Goal: Task Accomplishment & Management: Complete application form

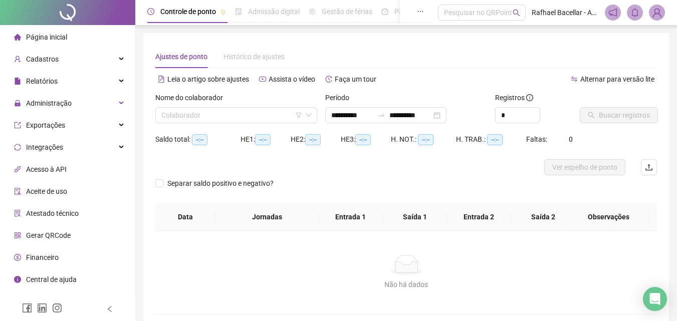
type input "**********"
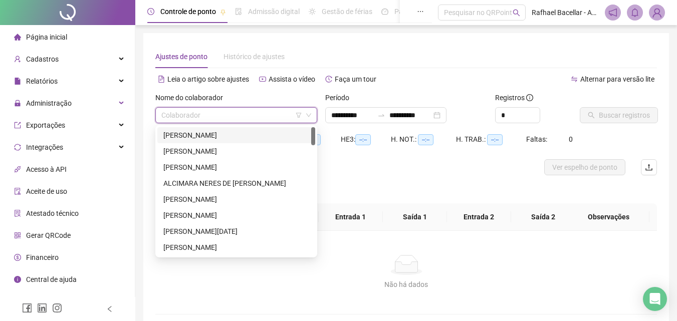
click at [204, 113] on input "search" at bounding box center [231, 115] width 141 height 15
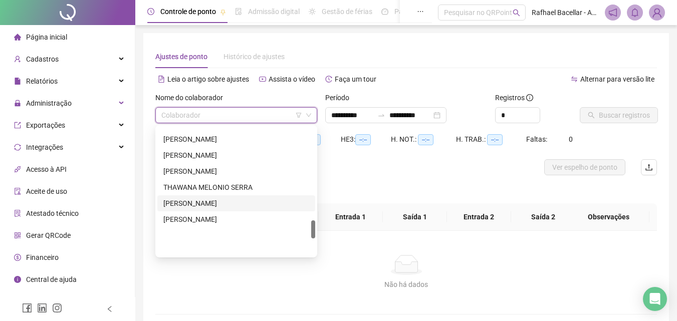
scroll to position [501, 0]
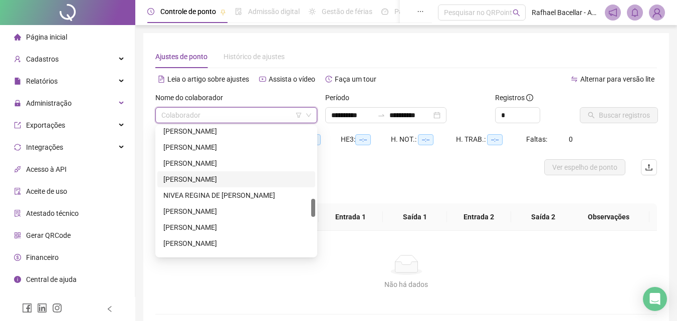
click at [228, 184] on div "[PERSON_NAME]" at bounding box center [236, 179] width 146 height 11
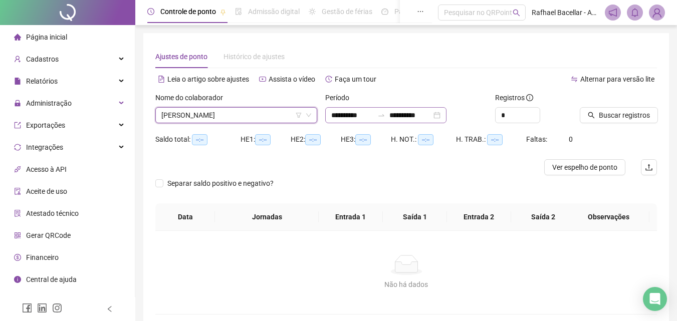
click at [329, 117] on div "**********" at bounding box center [385, 115] width 121 height 16
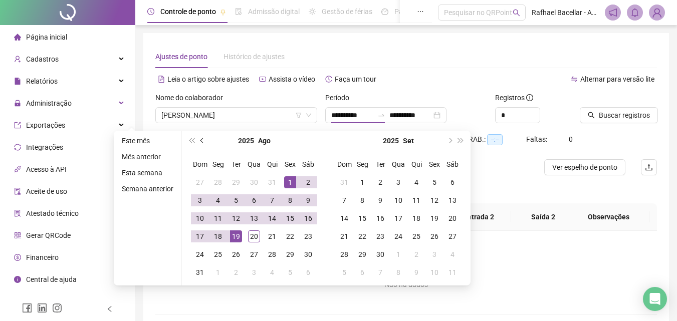
click at [199, 142] on button "prev-year" at bounding box center [202, 141] width 11 height 20
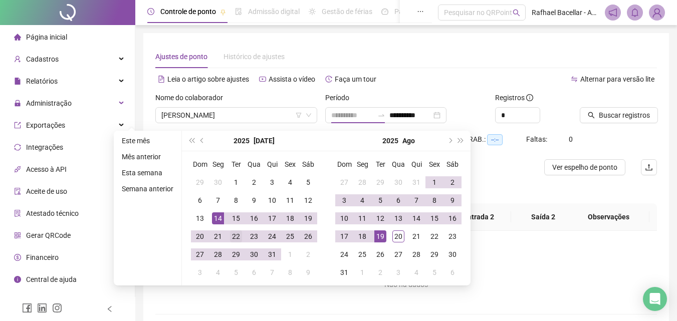
type input "**********"
click at [234, 232] on div "22" at bounding box center [236, 236] width 12 height 12
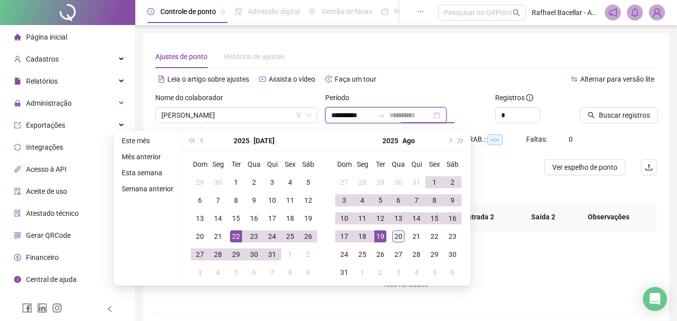
type input "**********"
click at [401, 240] on div "20" at bounding box center [398, 236] width 12 height 12
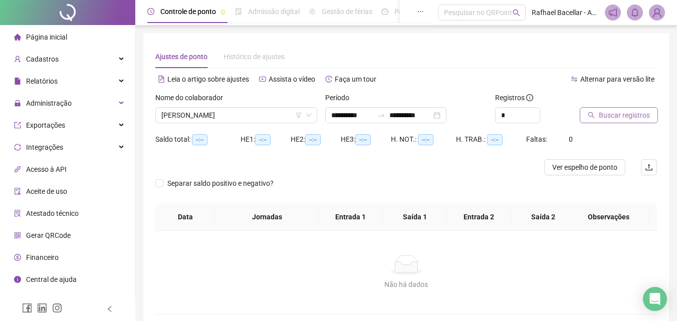
click at [613, 111] on span "Buscar registros" at bounding box center [624, 115] width 51 height 11
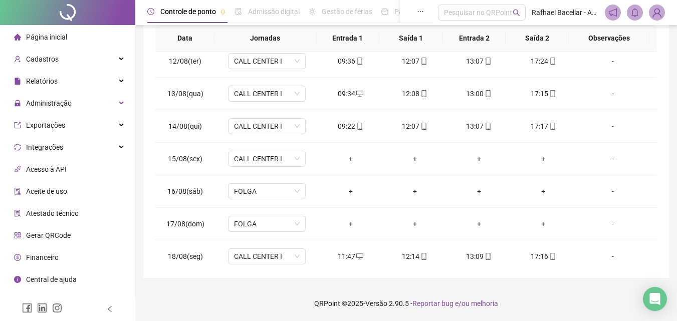
scroll to position [701, 0]
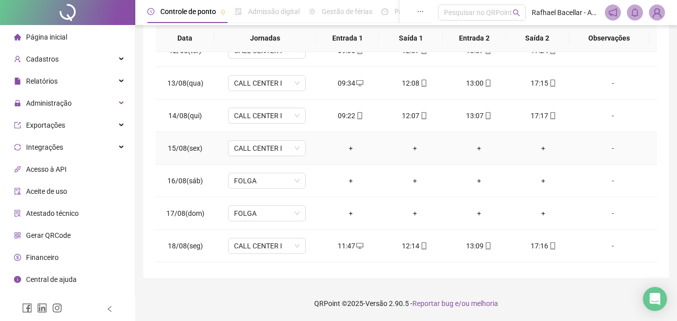
click at [605, 148] on div "-" at bounding box center [612, 148] width 59 height 11
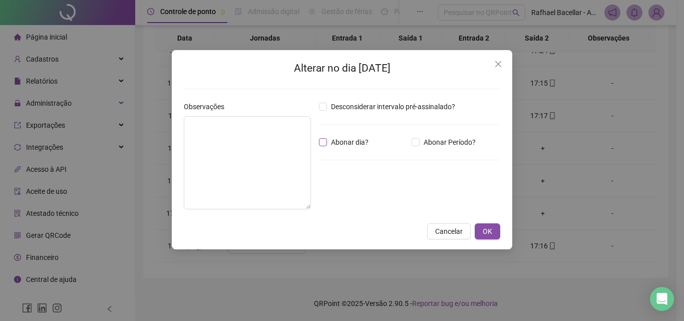
click at [322, 137] on label "Abonar dia?" at bounding box center [346, 142] width 54 height 11
click at [285, 155] on textarea at bounding box center [247, 162] width 127 height 93
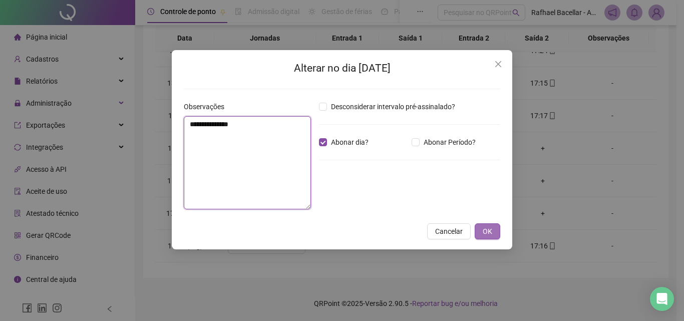
type textarea "**********"
click at [494, 235] on button "OK" at bounding box center [488, 231] width 26 height 16
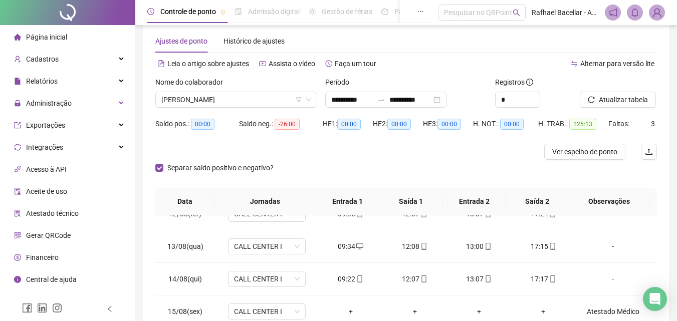
scroll to position [0, 0]
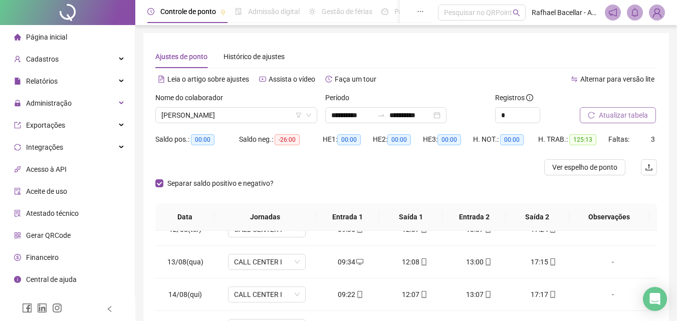
click at [634, 112] on span "Atualizar tabela" at bounding box center [623, 115] width 49 height 11
click at [570, 168] on span "Ver espelho de ponto" at bounding box center [584, 167] width 65 height 11
click at [593, 165] on span "Ver espelho de ponto" at bounding box center [584, 167] width 65 height 11
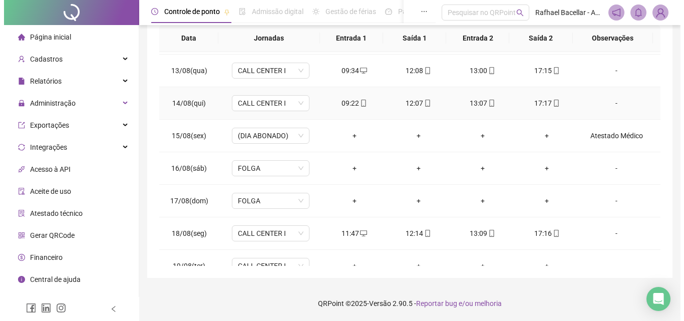
scroll to position [751, 0]
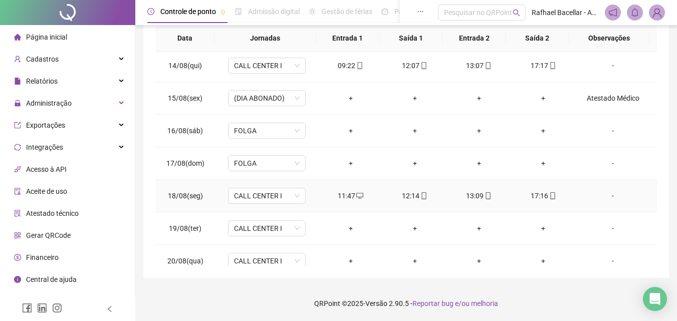
click at [607, 194] on div "-" at bounding box center [612, 195] width 59 height 11
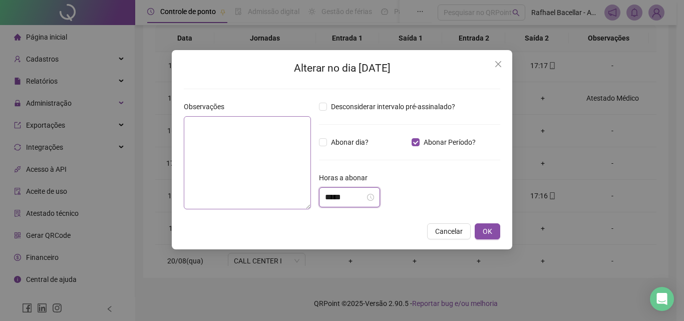
drag, startPoint x: 346, startPoint y: 197, endPoint x: 307, endPoint y: 197, distance: 39.1
click at [307, 197] on div "Observações Desconsiderar intervalo pré-assinalado? Abonar dia? Abonar Período?…" at bounding box center [342, 159] width 325 height 116
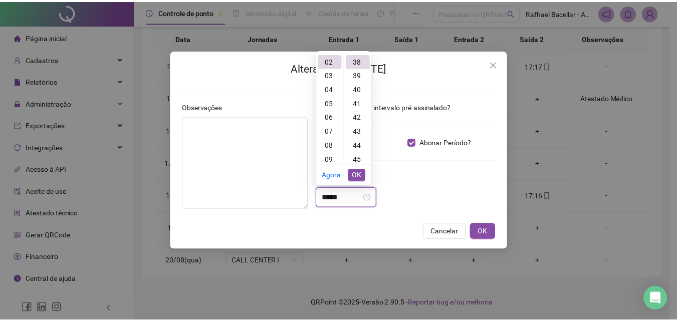
scroll to position [533, 0]
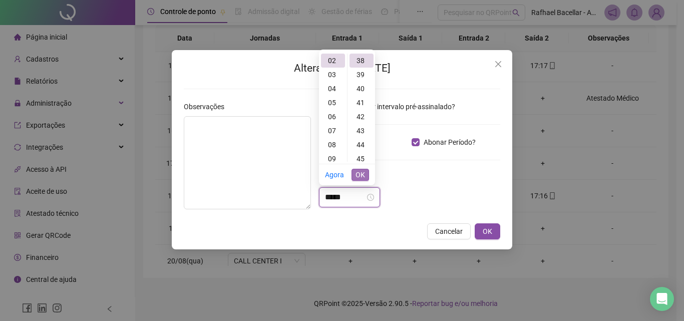
type input "*****"
click at [364, 171] on span "OK" at bounding box center [361, 174] width 10 height 11
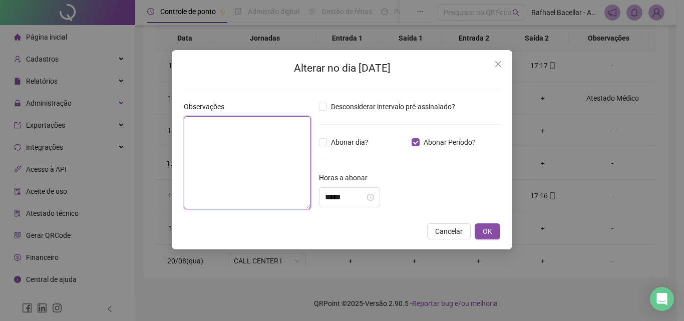
click at [259, 173] on textarea at bounding box center [247, 162] width 127 height 93
type textarea "**********"
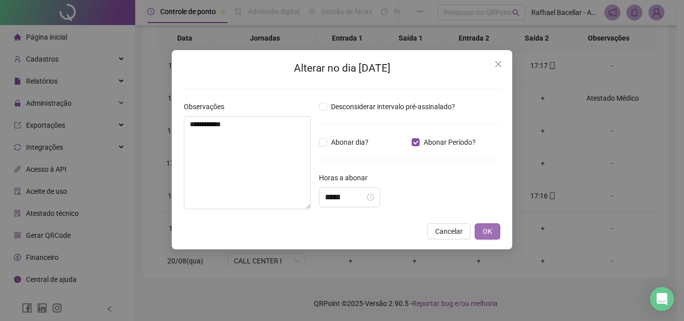
click at [487, 229] on span "OK" at bounding box center [488, 231] width 10 height 11
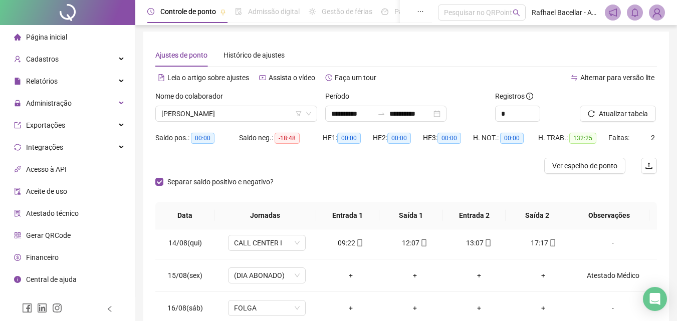
scroll to position [0, 0]
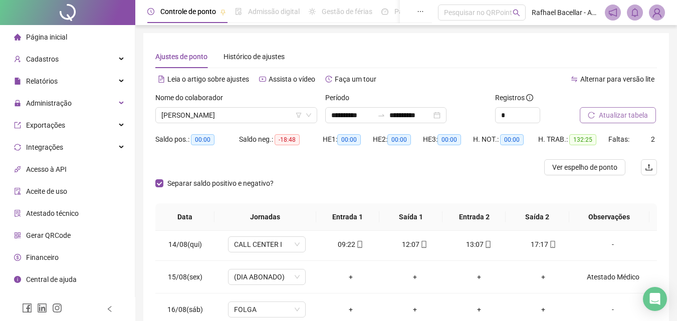
click at [593, 111] on button "Atualizar tabela" at bounding box center [618, 115] width 76 height 16
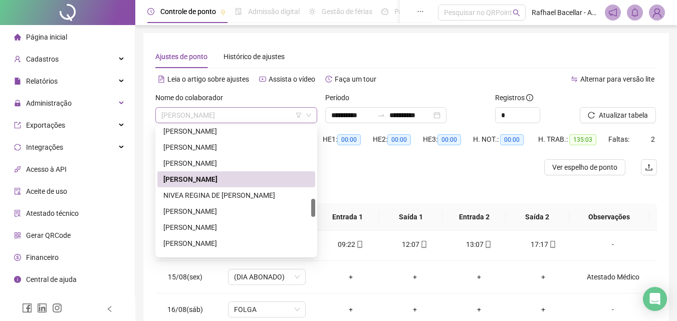
click at [257, 119] on span "[PERSON_NAME]" at bounding box center [236, 115] width 150 height 15
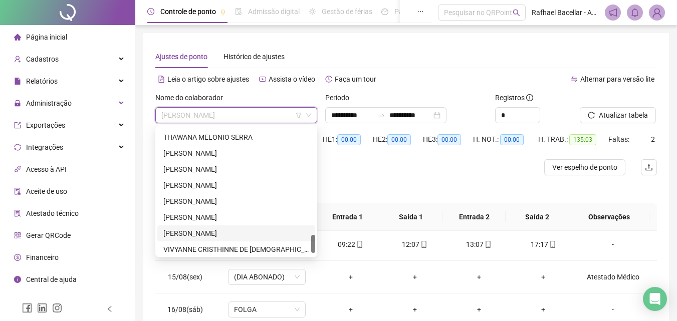
scroll to position [769, 0]
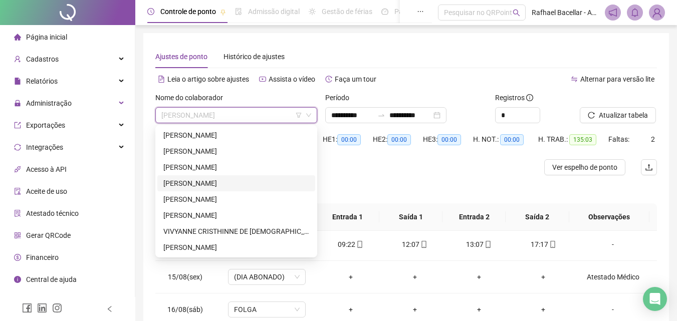
click at [234, 180] on div "[PERSON_NAME]" at bounding box center [236, 183] width 146 height 11
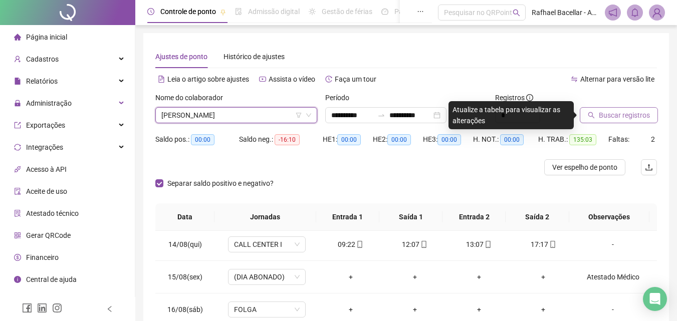
click at [622, 115] on span "Buscar registros" at bounding box center [624, 115] width 51 height 11
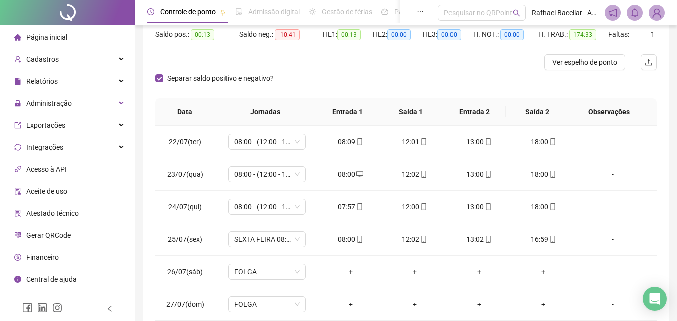
scroll to position [0, 0]
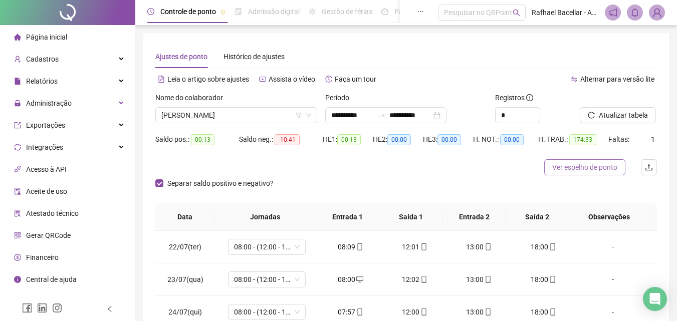
click at [579, 161] on button "Ver espelho de ponto" at bounding box center [584, 167] width 81 height 16
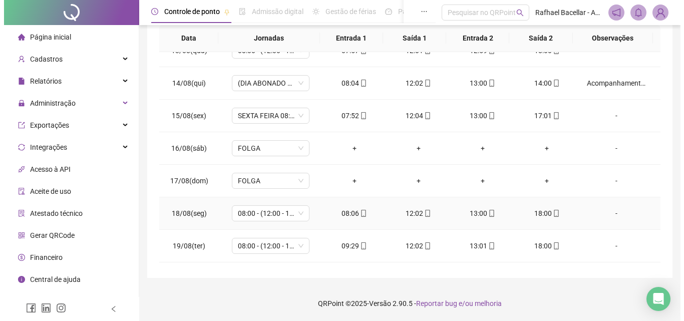
scroll to position [751, 0]
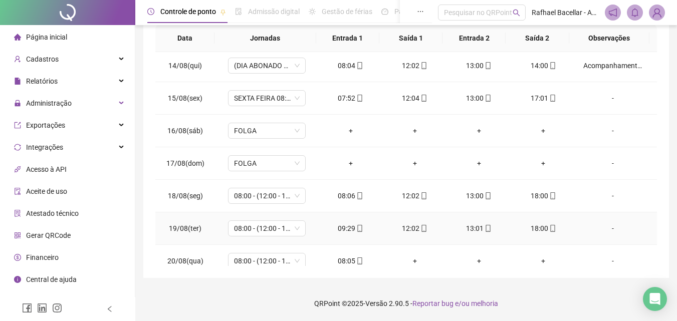
click at [607, 231] on div "-" at bounding box center [612, 228] width 59 height 11
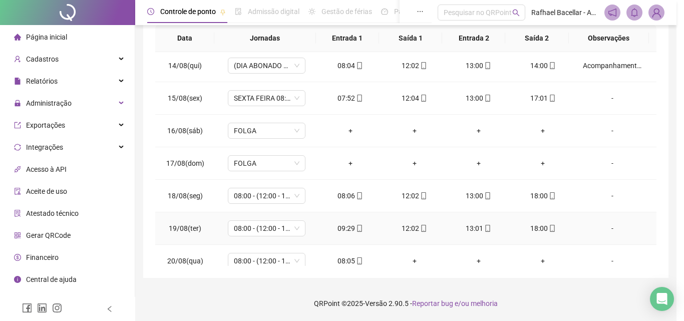
type input "*****"
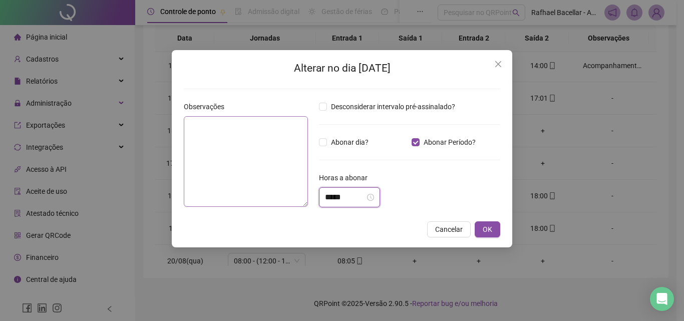
drag, startPoint x: 360, startPoint y: 202, endPoint x: 295, endPoint y: 202, distance: 65.1
click at [295, 202] on div "Observações Desconsiderar intervalo pré-assinalado? Abonar dia? Abonar Período?…" at bounding box center [342, 158] width 325 height 114
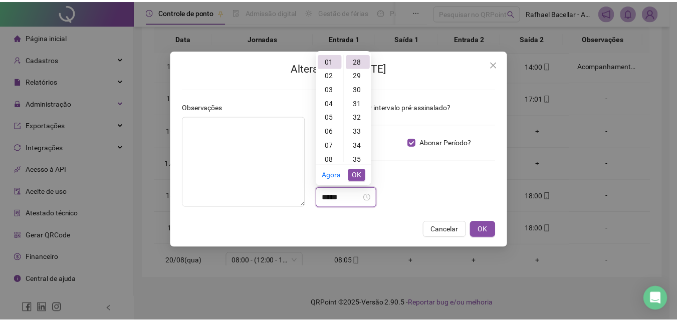
scroll to position [393, 0]
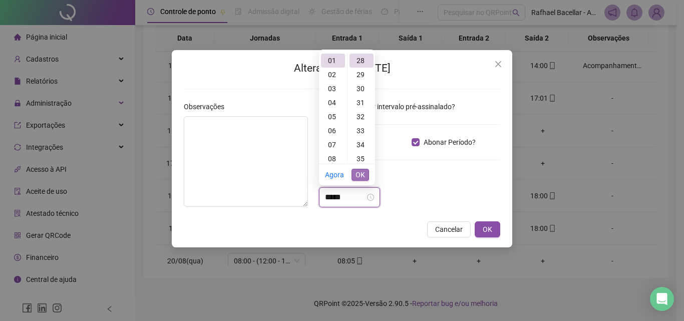
type input "*****"
click at [359, 174] on span "OK" at bounding box center [361, 174] width 10 height 11
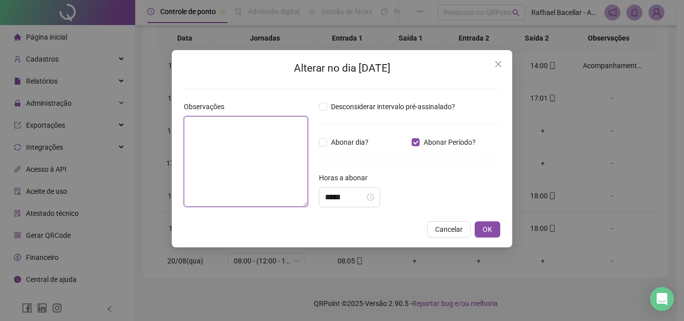
click at [272, 169] on textarea at bounding box center [246, 161] width 124 height 91
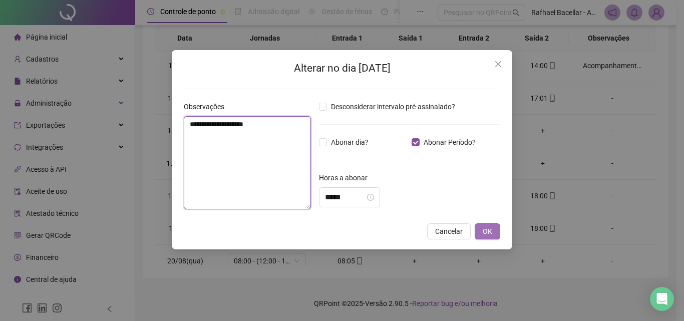
type textarea "**********"
click at [497, 233] on button "OK" at bounding box center [488, 231] width 26 height 16
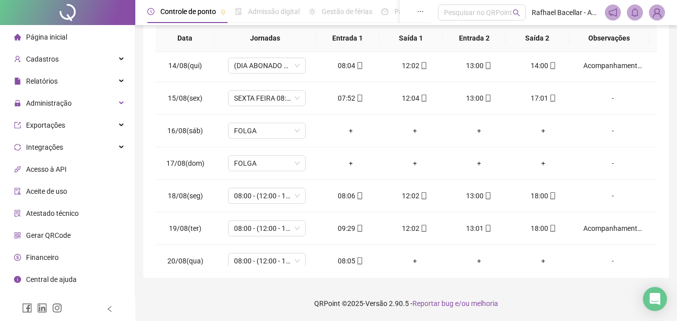
scroll to position [0, 0]
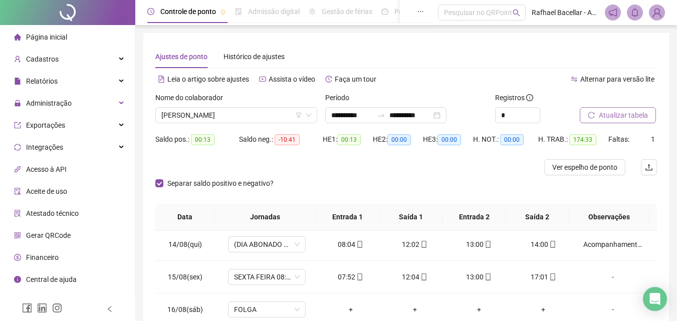
click at [626, 120] on span "Atualizar tabela" at bounding box center [623, 115] width 49 height 11
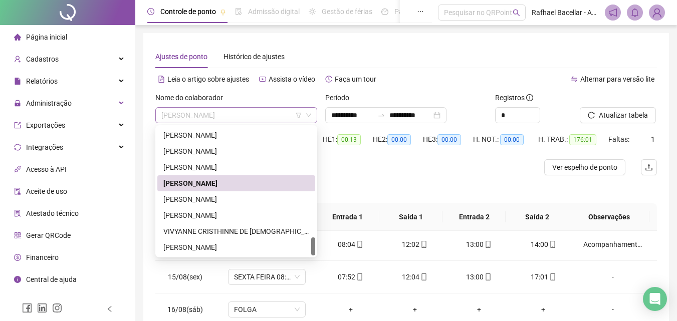
click at [281, 119] on span "[PERSON_NAME]" at bounding box center [236, 115] width 150 height 15
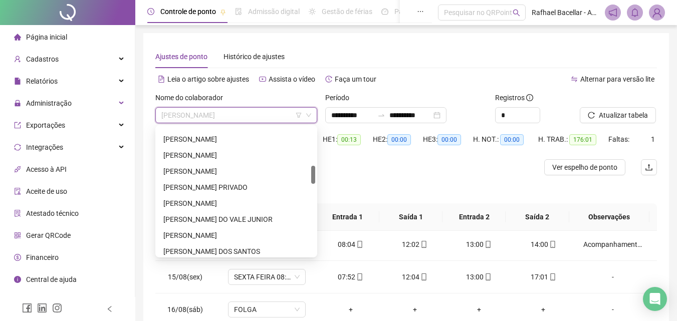
scroll to position [168, 0]
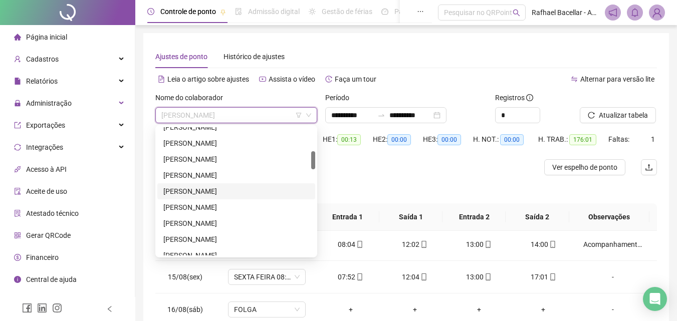
click at [253, 191] on div "[PERSON_NAME]" at bounding box center [236, 191] width 146 height 11
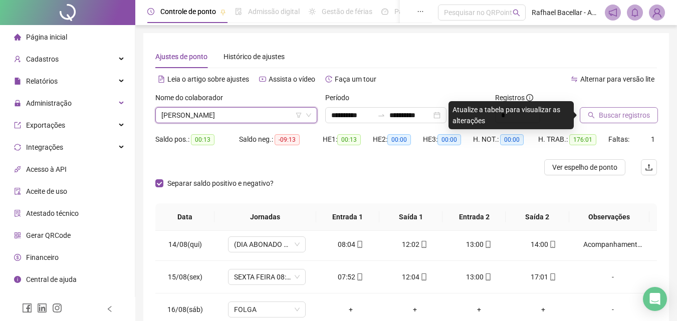
click at [636, 117] on span "Buscar registros" at bounding box center [624, 115] width 51 height 11
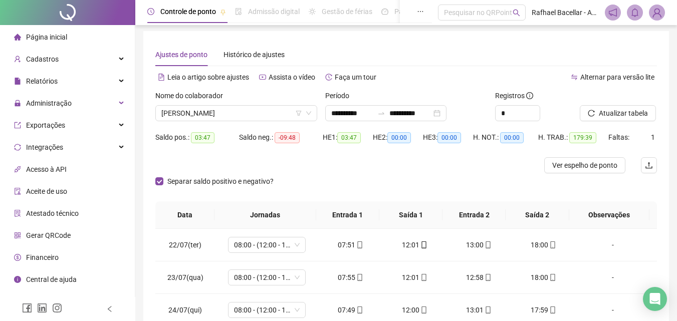
scroll to position [0, 0]
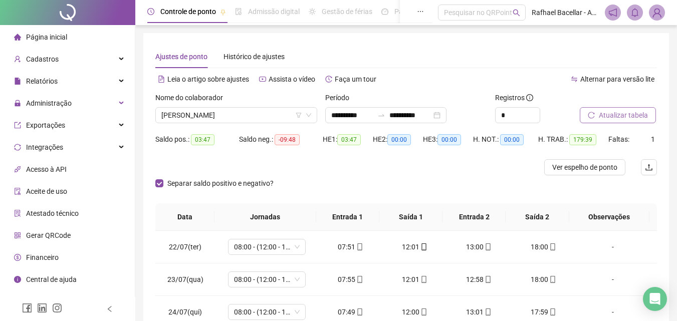
click at [643, 110] on span "Atualizar tabela" at bounding box center [623, 115] width 49 height 11
click at [265, 118] on span "[PERSON_NAME]" at bounding box center [236, 115] width 150 height 15
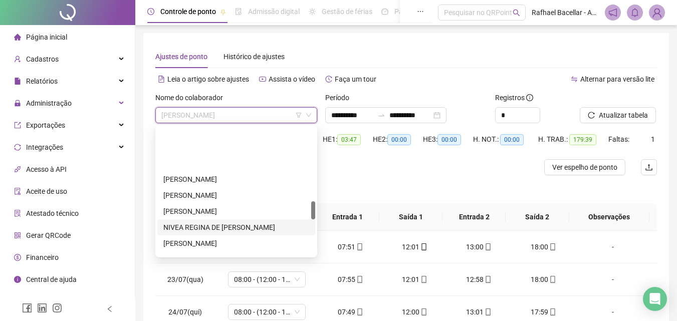
scroll to position [519, 0]
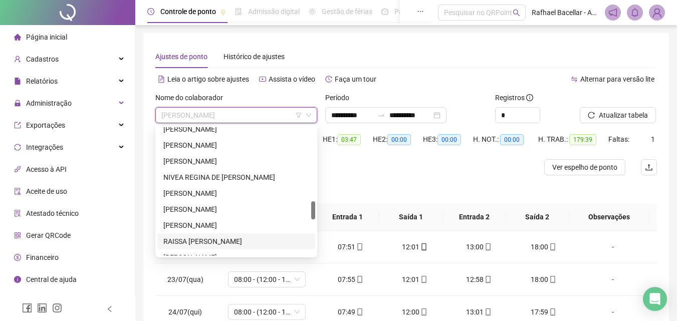
click at [244, 242] on div "RAISSA [PERSON_NAME]" at bounding box center [236, 241] width 146 height 11
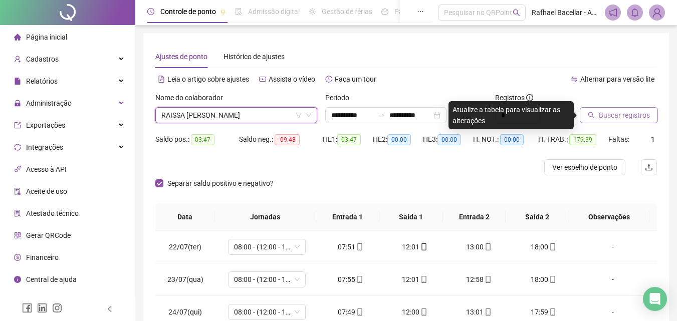
click at [608, 111] on span "Buscar registros" at bounding box center [624, 115] width 51 height 11
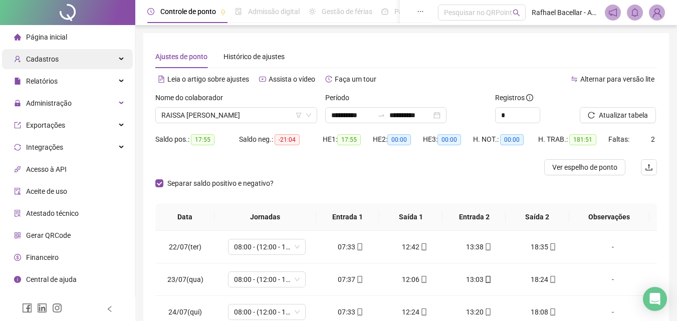
click at [59, 67] on div "Cadastros" at bounding box center [67, 59] width 131 height 20
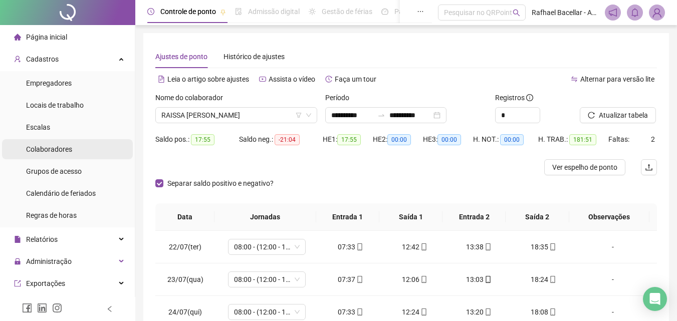
click at [73, 158] on li "Colaboradores" at bounding box center [67, 149] width 131 height 20
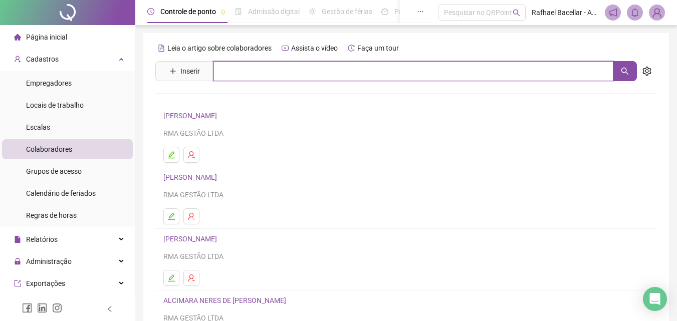
click at [227, 71] on input "text" at bounding box center [413, 71] width 400 height 20
type input "*******"
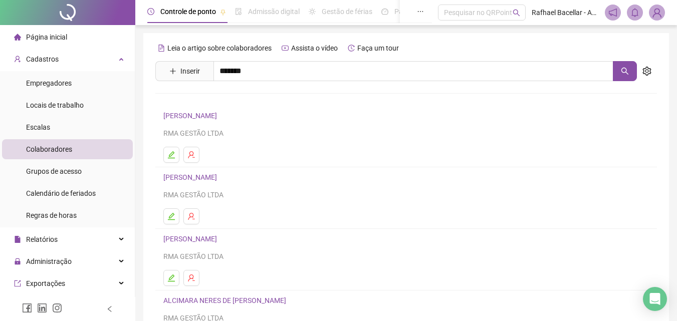
click at [215, 97] on link "[PERSON_NAME]" at bounding box center [201, 101] width 54 height 8
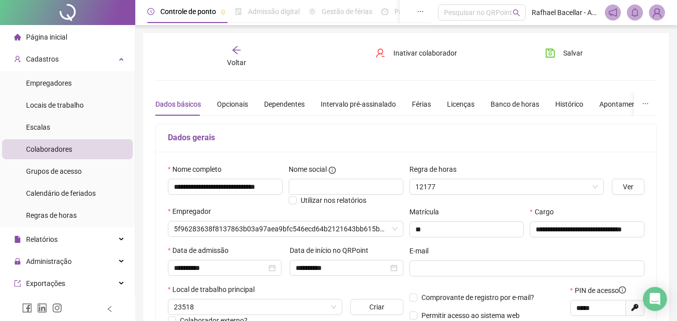
type input "**********"
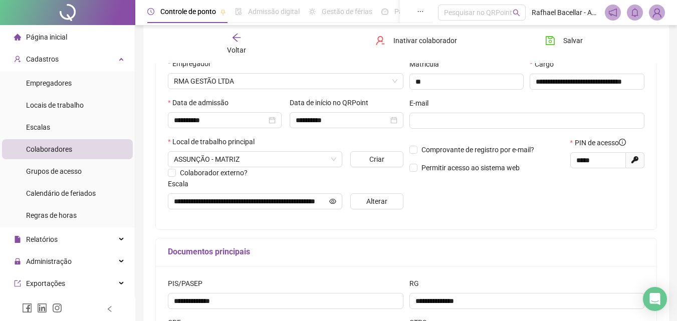
scroll to position [100, 0]
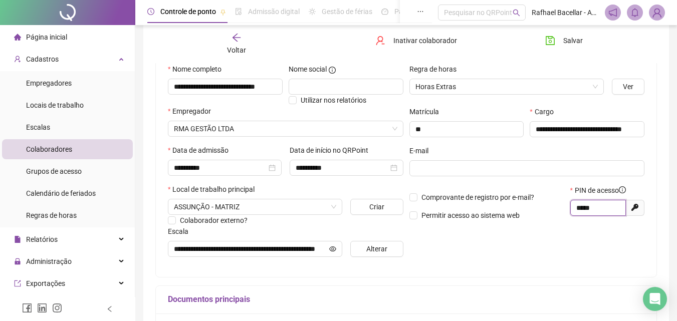
drag, startPoint x: 603, startPoint y: 212, endPoint x: 564, endPoint y: 213, distance: 39.1
click at [566, 213] on div "Comprovante de registro por e-mail? Permitir acesso ao sistema web PIN de acess…" at bounding box center [526, 206] width 241 height 43
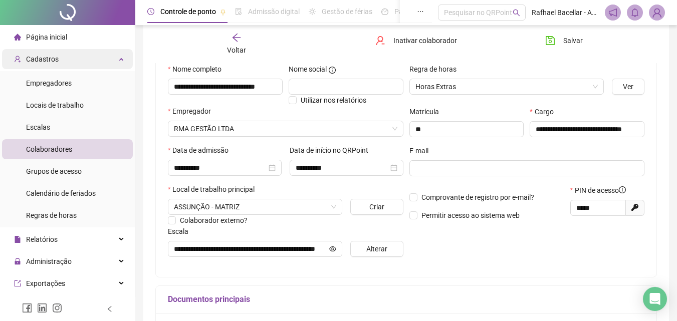
click at [49, 62] on span "Cadastros" at bounding box center [42, 59] width 33 height 8
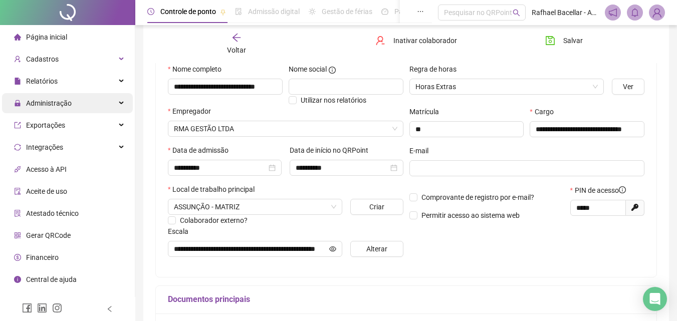
click at [61, 103] on span "Administração" at bounding box center [49, 103] width 46 height 8
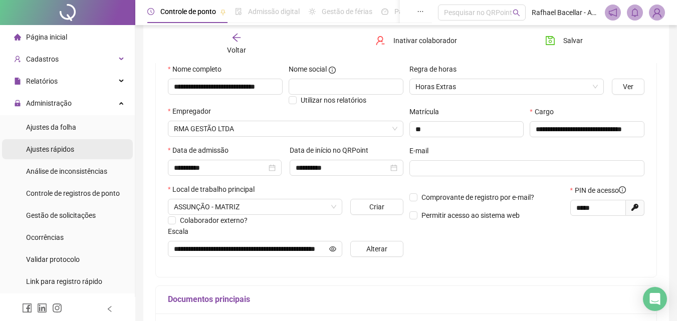
click at [68, 147] on span "Ajustes rápidos" at bounding box center [50, 149] width 48 height 8
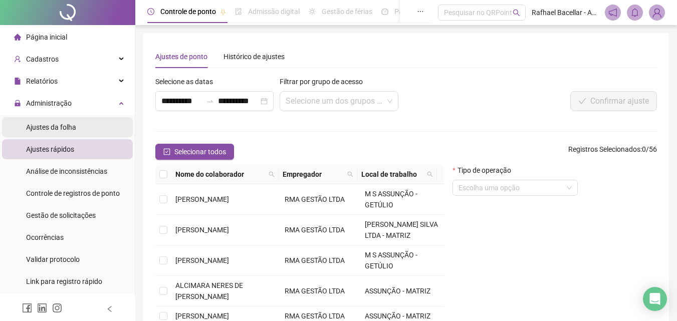
click at [80, 129] on li "Ajustes da folha" at bounding box center [67, 127] width 131 height 20
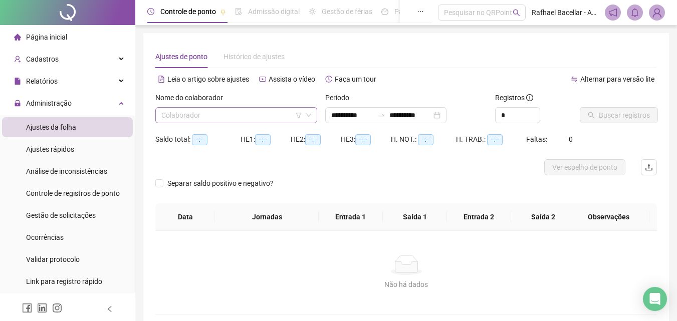
type input "**********"
click at [162, 119] on input "search" at bounding box center [231, 115] width 141 height 15
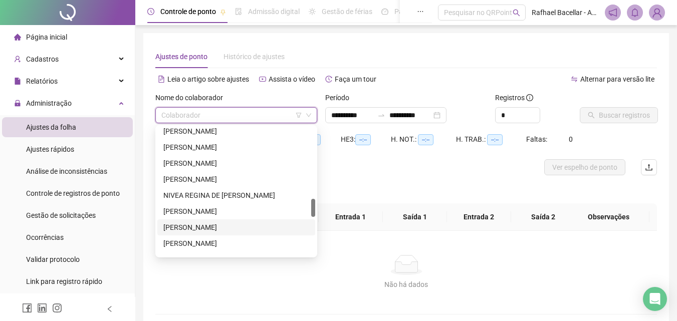
scroll to position [551, 0]
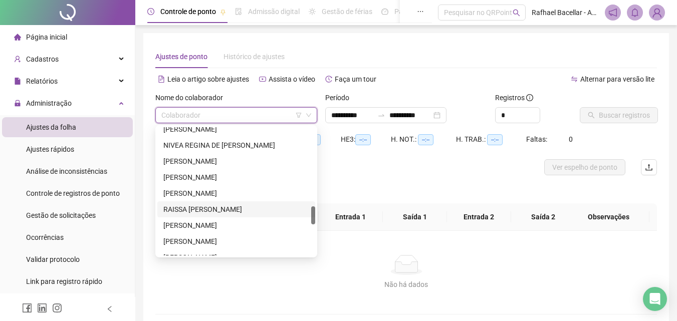
click at [202, 212] on div "RAISSA [PERSON_NAME]" at bounding box center [236, 209] width 146 height 11
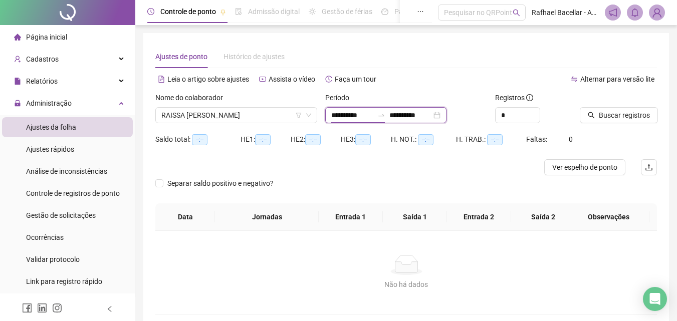
click at [333, 119] on input "**********" at bounding box center [352, 115] width 42 height 11
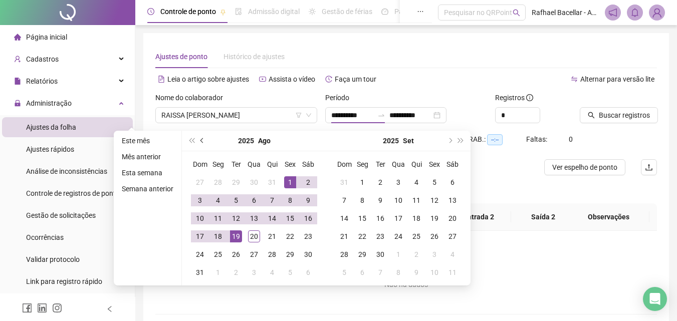
click at [203, 145] on button "prev-year" at bounding box center [202, 141] width 11 height 20
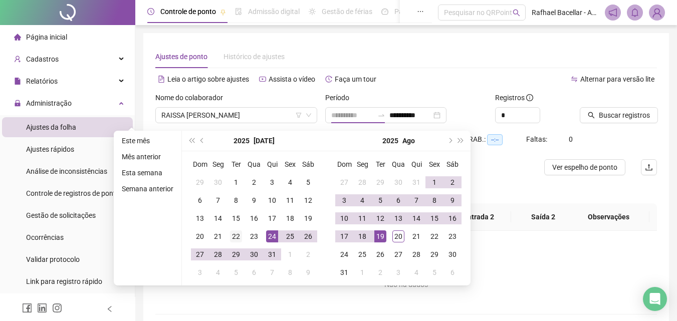
type input "**********"
click at [238, 242] on div "22" at bounding box center [236, 236] width 12 height 12
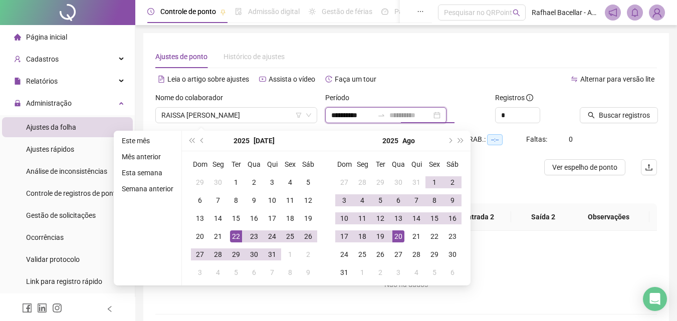
type input "**********"
click at [400, 241] on div "20" at bounding box center [398, 236] width 12 height 12
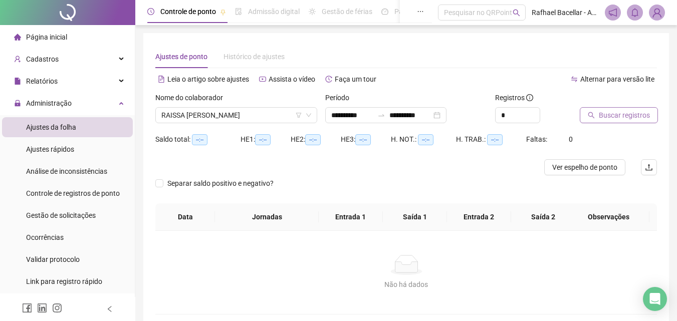
click at [604, 115] on span "Buscar registros" at bounding box center [624, 115] width 51 height 11
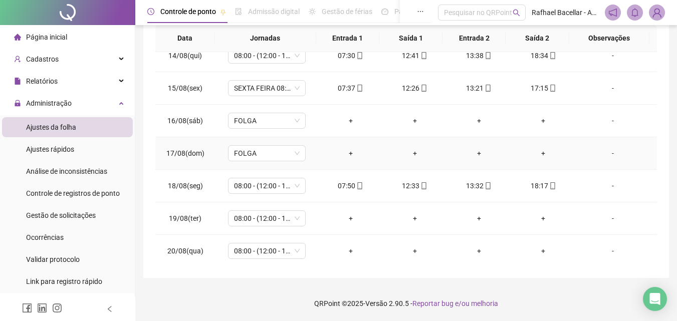
scroll to position [763, 0]
click at [605, 217] on div "-" at bounding box center [612, 216] width 59 height 11
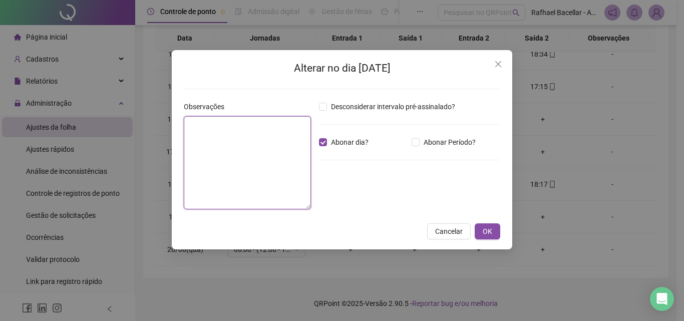
click at [289, 162] on textarea at bounding box center [247, 162] width 127 height 93
type textarea "**********"
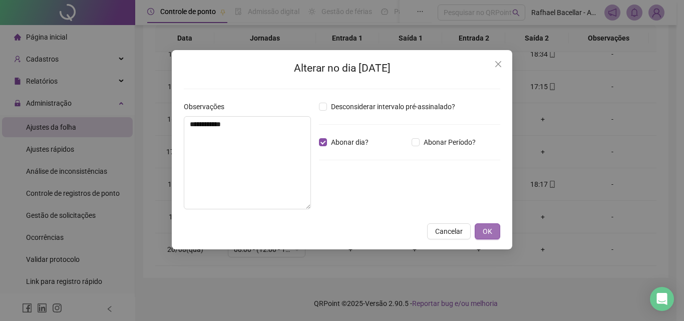
click at [485, 229] on span "OK" at bounding box center [488, 231] width 10 height 11
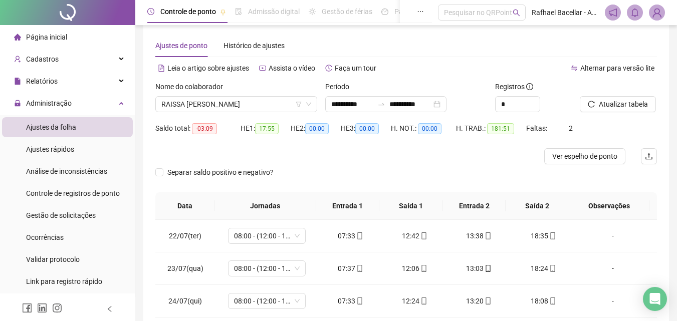
scroll to position [0, 0]
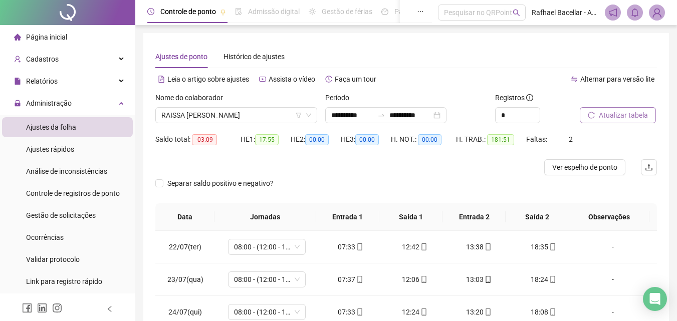
click at [619, 117] on span "Atualizar tabela" at bounding box center [623, 115] width 49 height 11
click at [259, 116] on span "RAISSA [PERSON_NAME]" at bounding box center [236, 115] width 150 height 15
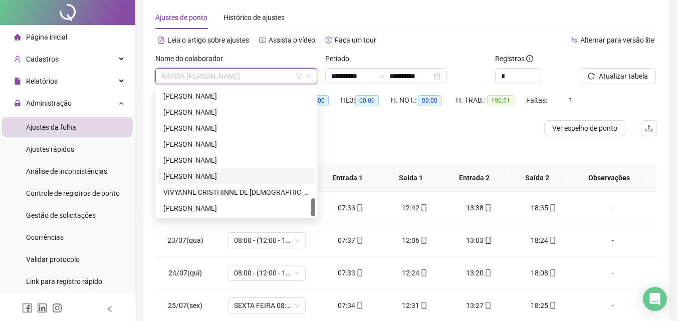
scroll to position [100, 0]
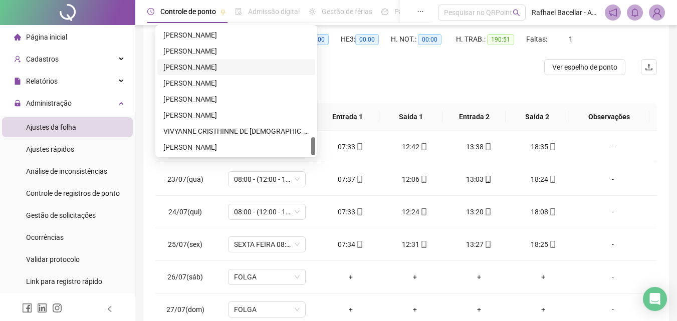
click at [224, 69] on div "[PERSON_NAME]" at bounding box center [236, 67] width 146 height 11
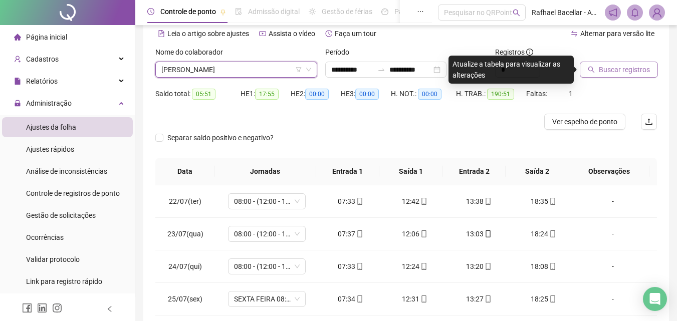
scroll to position [0, 0]
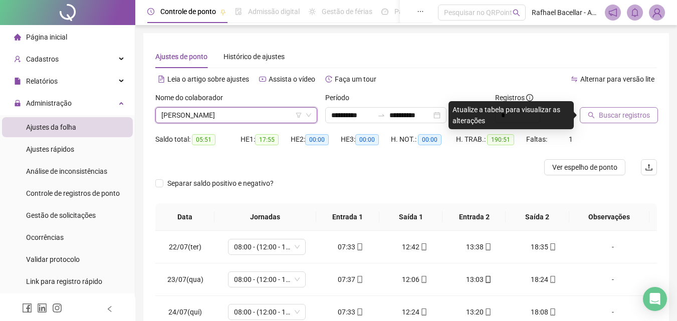
click at [631, 118] on span "Buscar registros" at bounding box center [624, 115] width 51 height 11
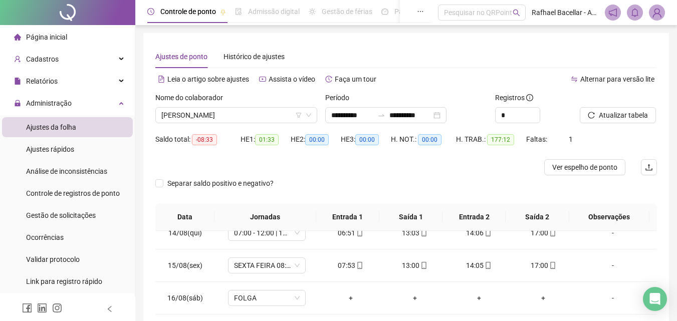
drag, startPoint x: 610, startPoint y: 111, endPoint x: 597, endPoint y: 89, distance: 25.4
click at [598, 92] on div "**********" at bounding box center [405, 260] width 501 height 369
click at [615, 119] on span "Atualizar tabela" at bounding box center [623, 115] width 49 height 11
